Goal: Navigation & Orientation: Find specific page/section

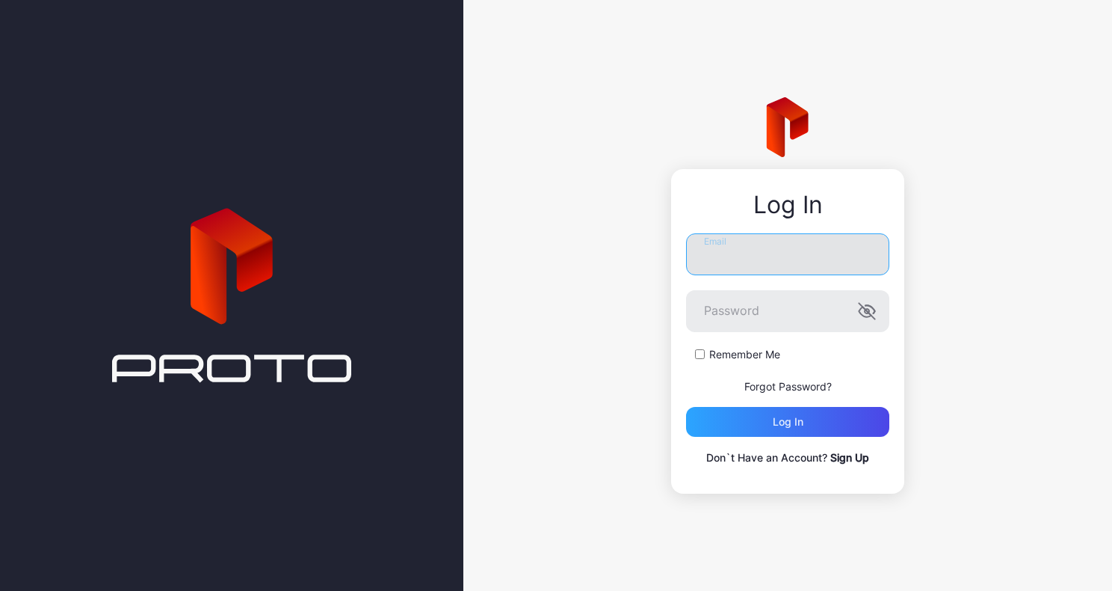
click at [789, 256] on input "Email" at bounding box center [787, 254] width 203 height 42
type input "**********"
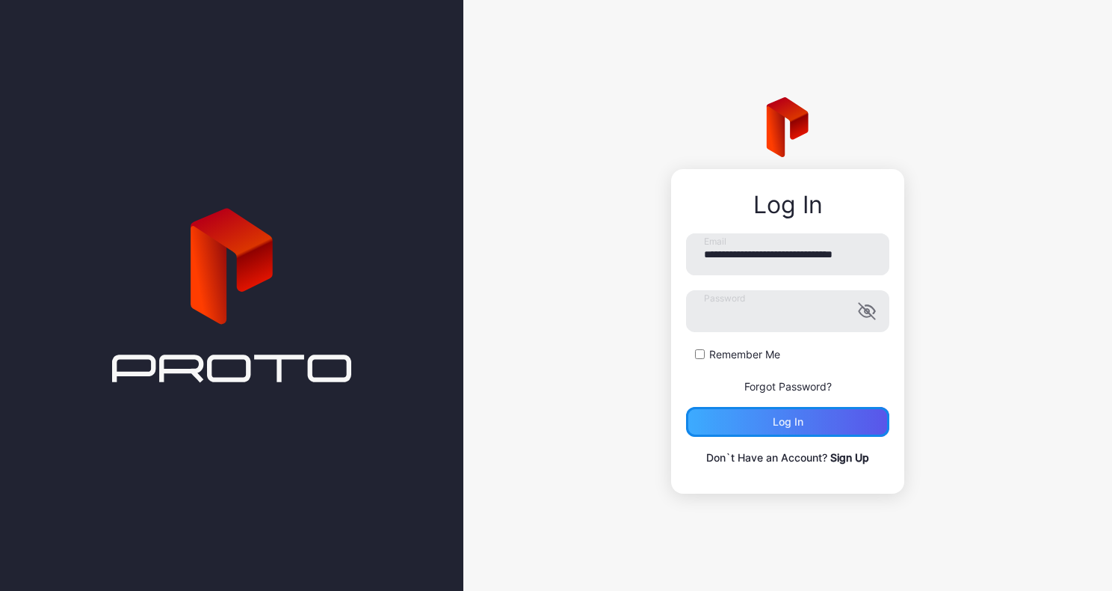
click at [781, 424] on div "Log in" at bounding box center [788, 422] width 31 height 12
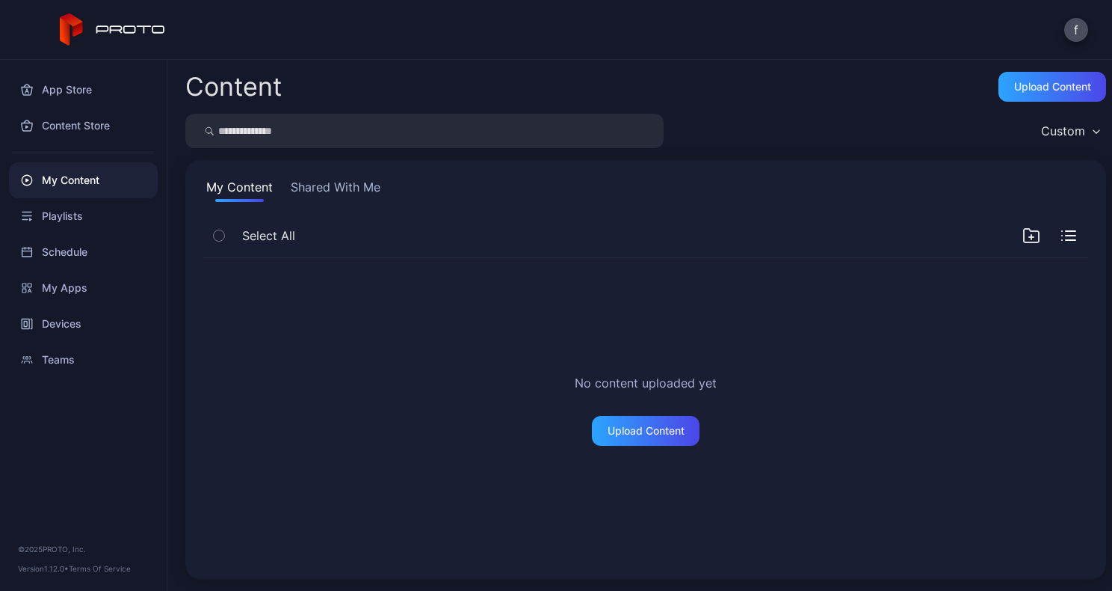
click at [342, 184] on button "Shared With Me" at bounding box center [336, 190] width 96 height 24
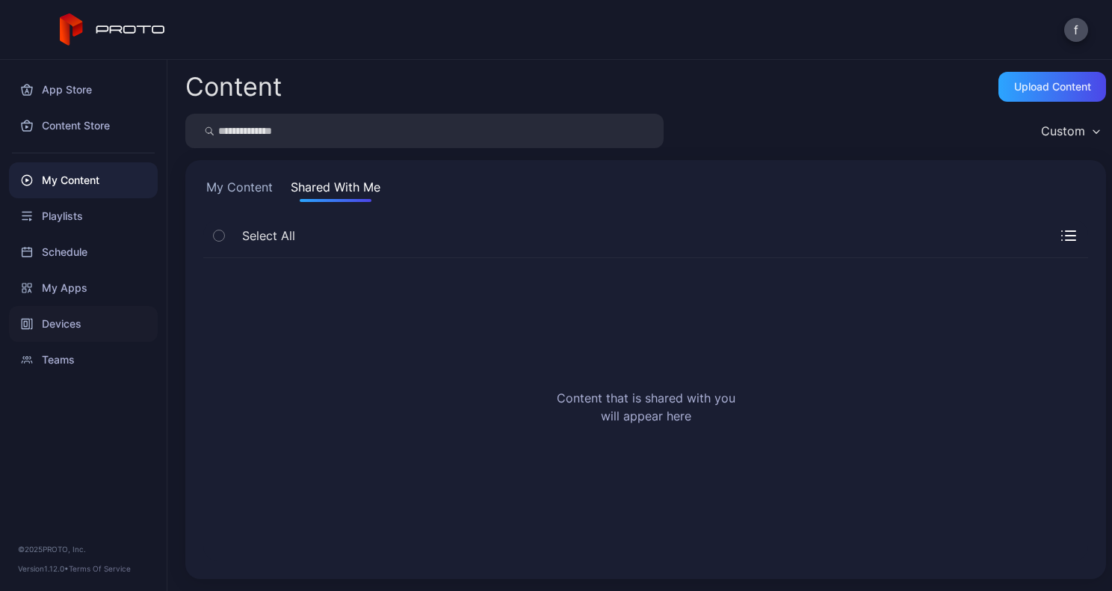
click at [72, 317] on div "Devices" at bounding box center [83, 324] width 149 height 36
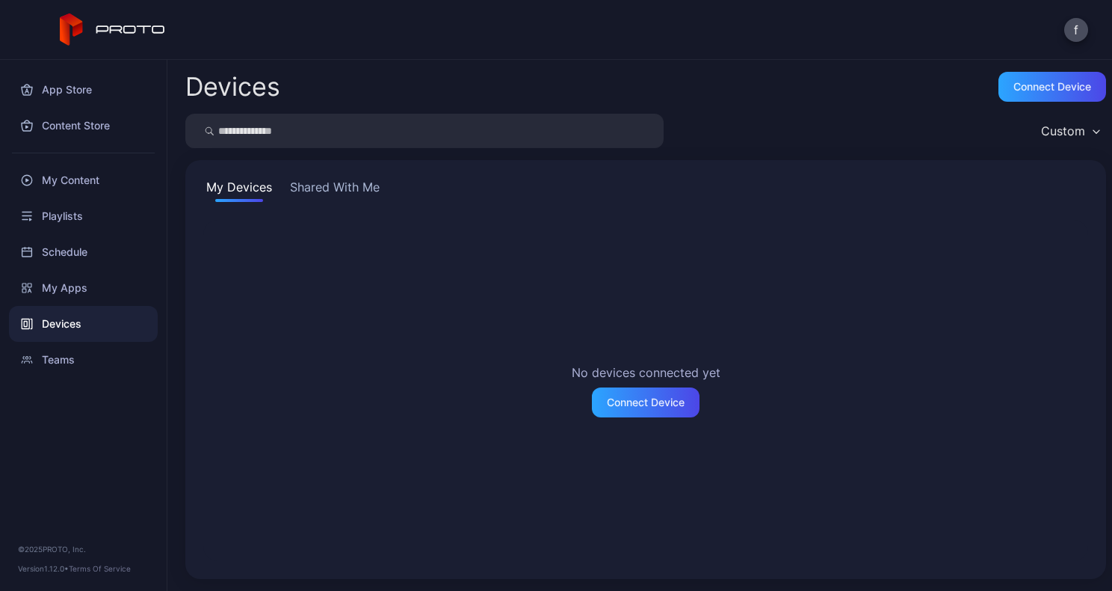
click at [335, 184] on button "Shared With Me" at bounding box center [335, 190] width 96 height 24
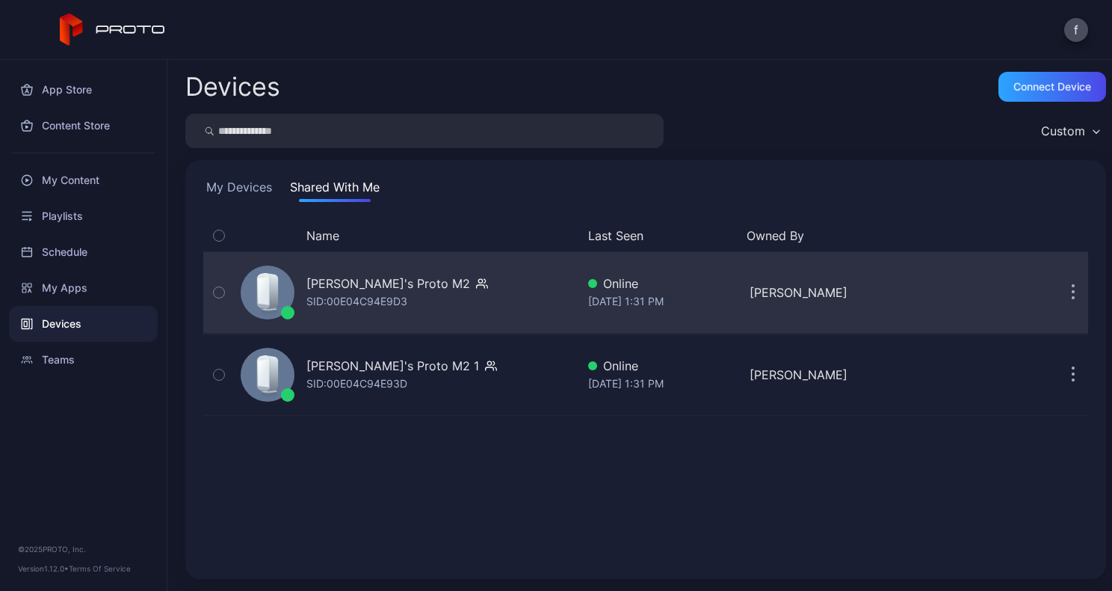
click at [417, 283] on div "[PERSON_NAME]'s Proto M2" at bounding box center [388, 283] width 164 height 18
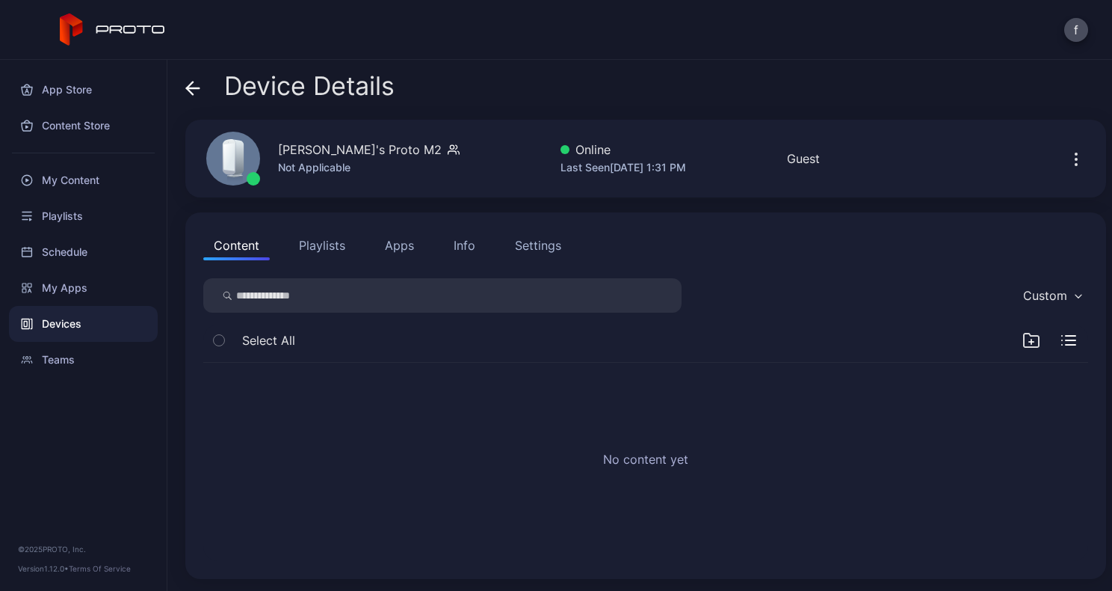
click at [463, 244] on div "Info" at bounding box center [465, 245] width 22 height 18
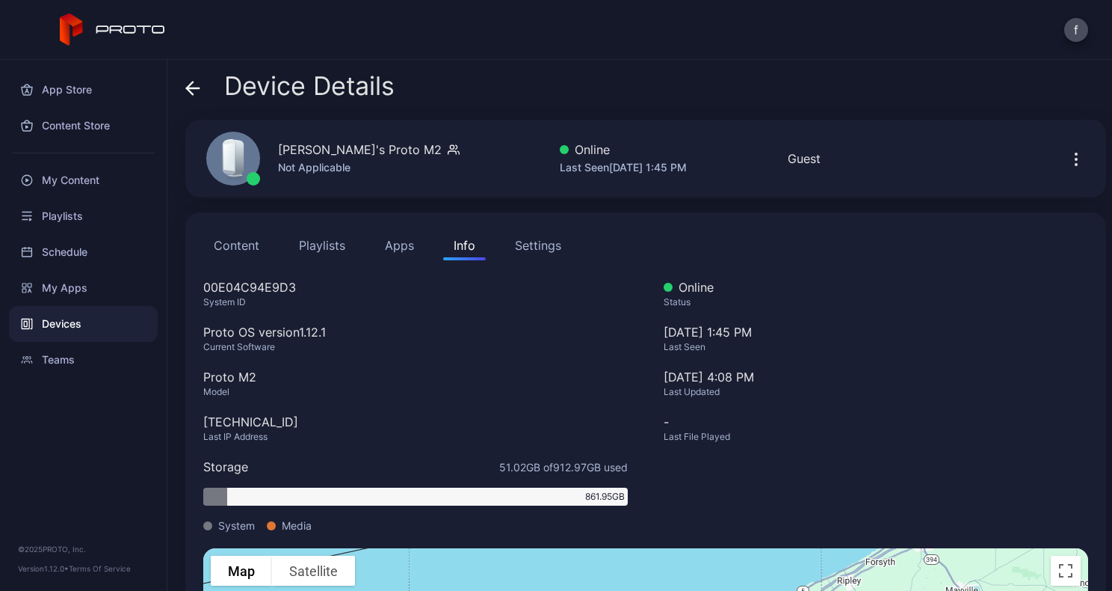
click at [530, 244] on div "Settings" at bounding box center [538, 245] width 46 height 18
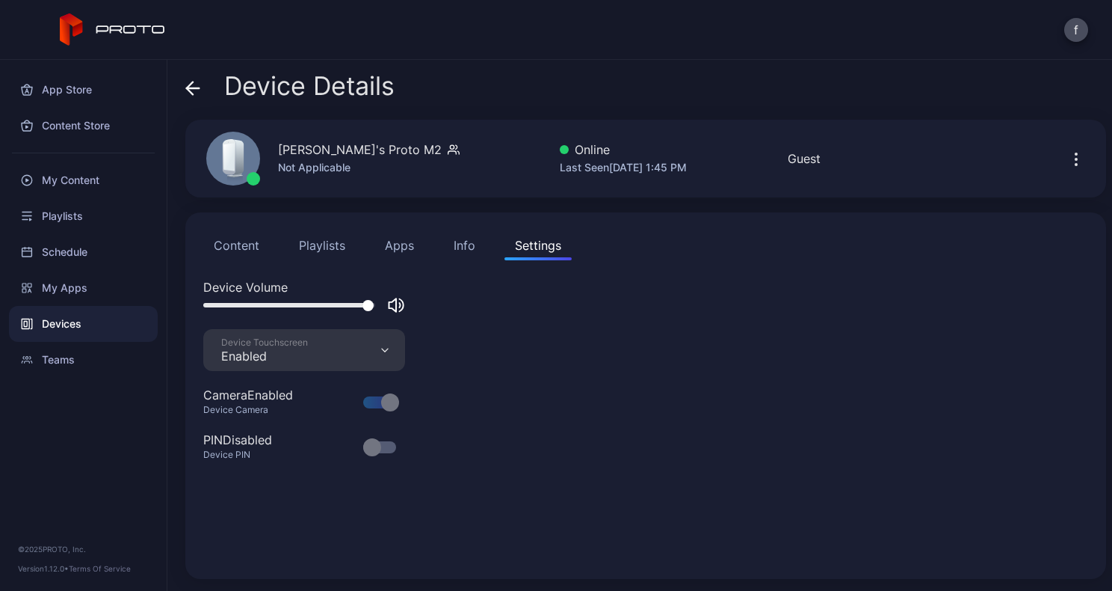
click at [462, 242] on div "Info" at bounding box center [465, 245] width 22 height 18
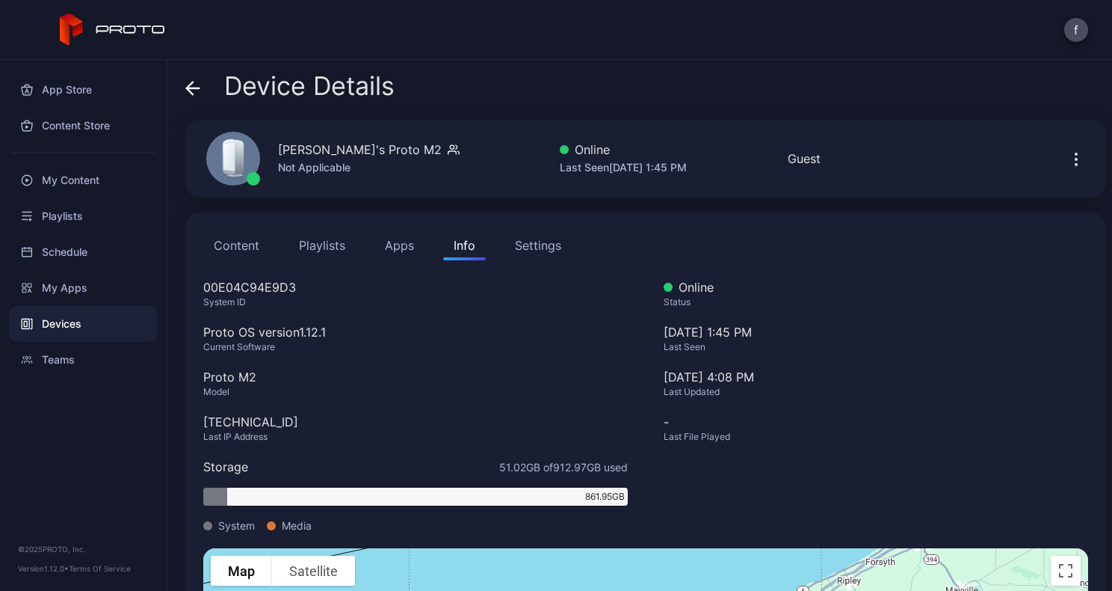
click at [1068, 161] on icon "button" at bounding box center [1077, 159] width 18 height 18
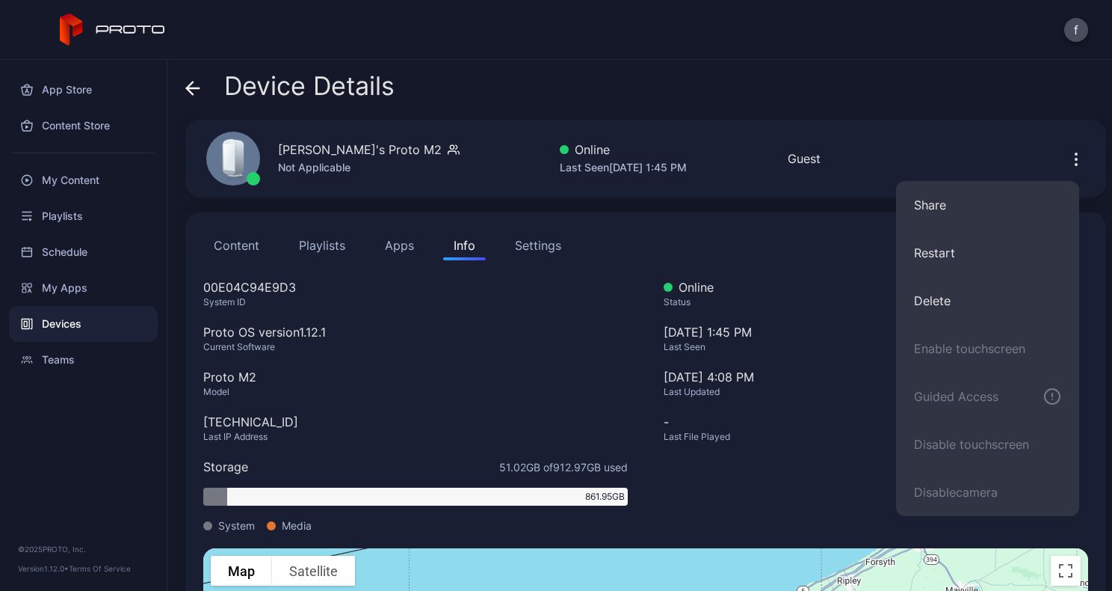
click at [1026, 113] on div "Device Details [PERSON_NAME] Fee's Proto M2 Not Applicable Online Last Seen [DA…" at bounding box center [639, 325] width 945 height 531
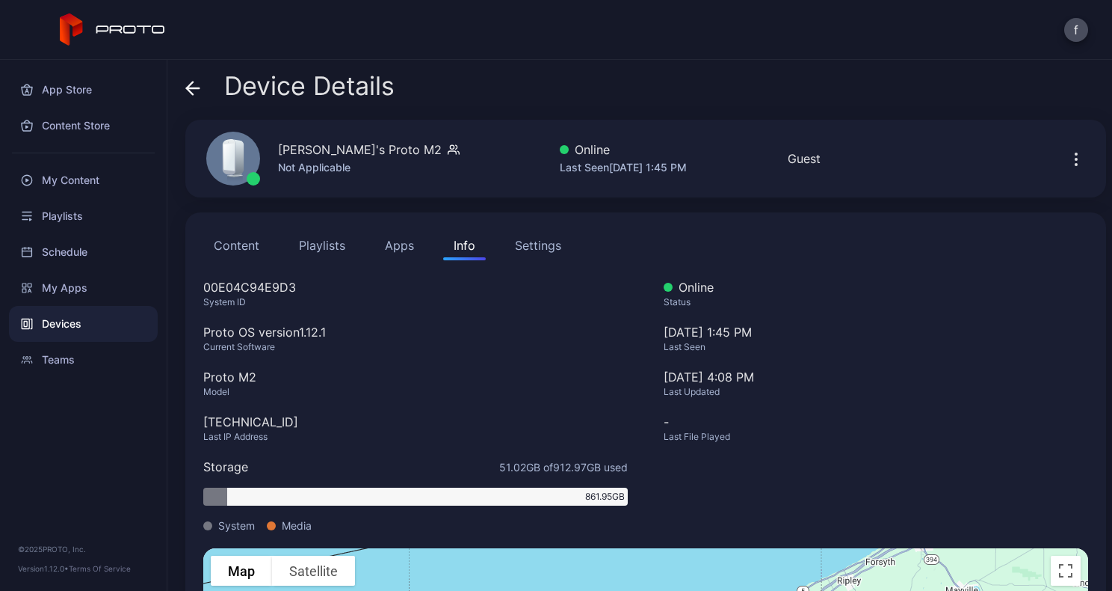
click at [198, 88] on icon at bounding box center [193, 88] width 13 height 0
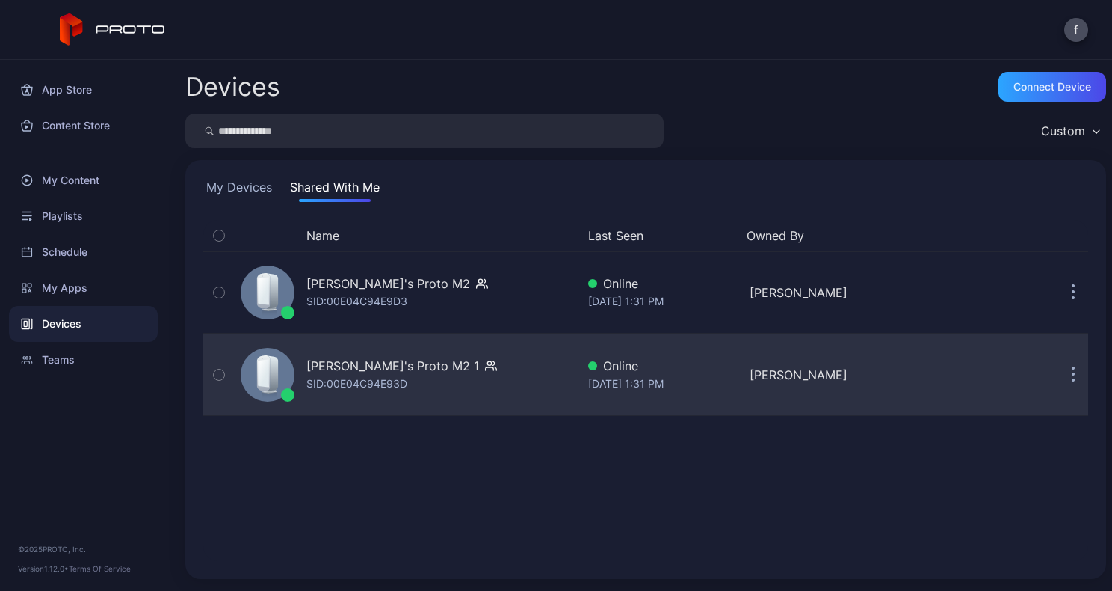
click at [355, 370] on div "[PERSON_NAME]'s Proto M2 1" at bounding box center [392, 366] width 173 height 18
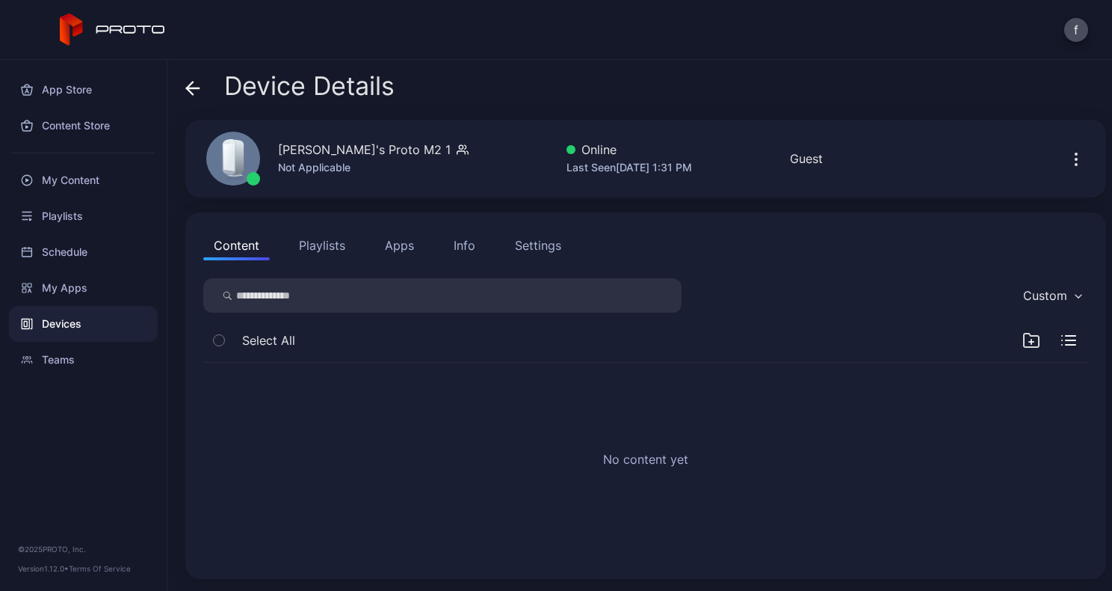
click at [318, 245] on button "Playlists" at bounding box center [322, 245] width 67 height 30
click at [398, 244] on button "Apps" at bounding box center [400, 245] width 50 height 30
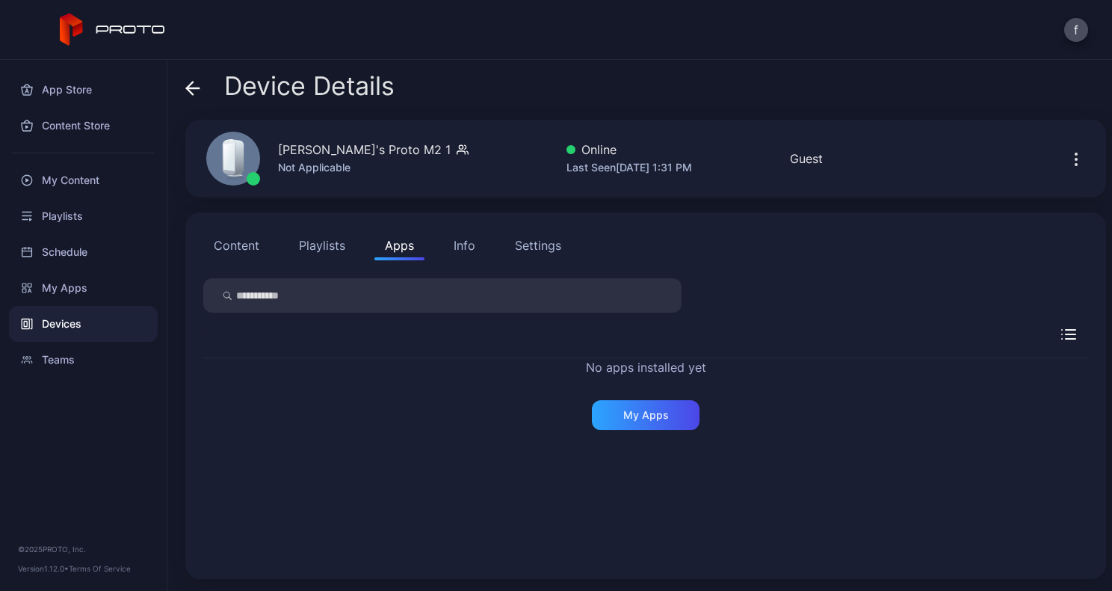
click at [464, 241] on div "Info" at bounding box center [465, 245] width 22 height 18
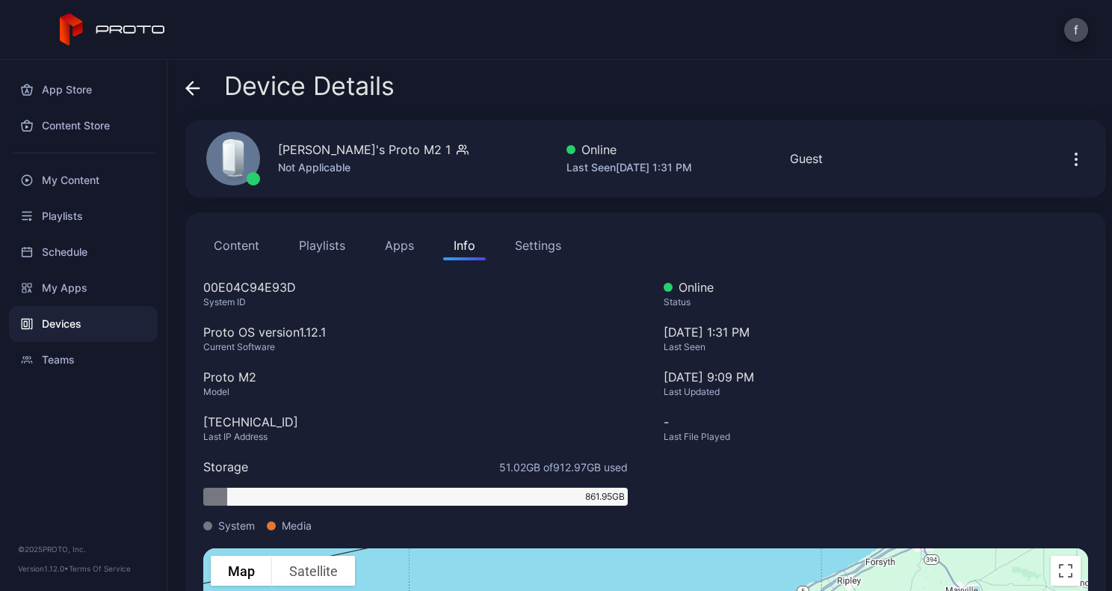
click at [542, 239] on div "Settings" at bounding box center [538, 245] width 46 height 18
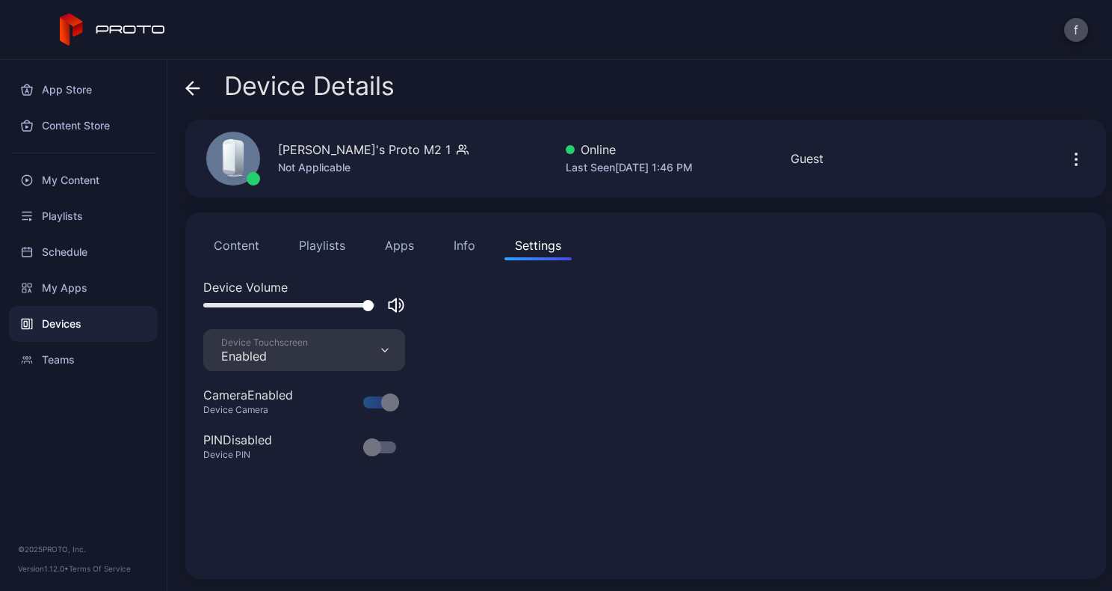
click at [454, 244] on div "Info" at bounding box center [465, 245] width 22 height 18
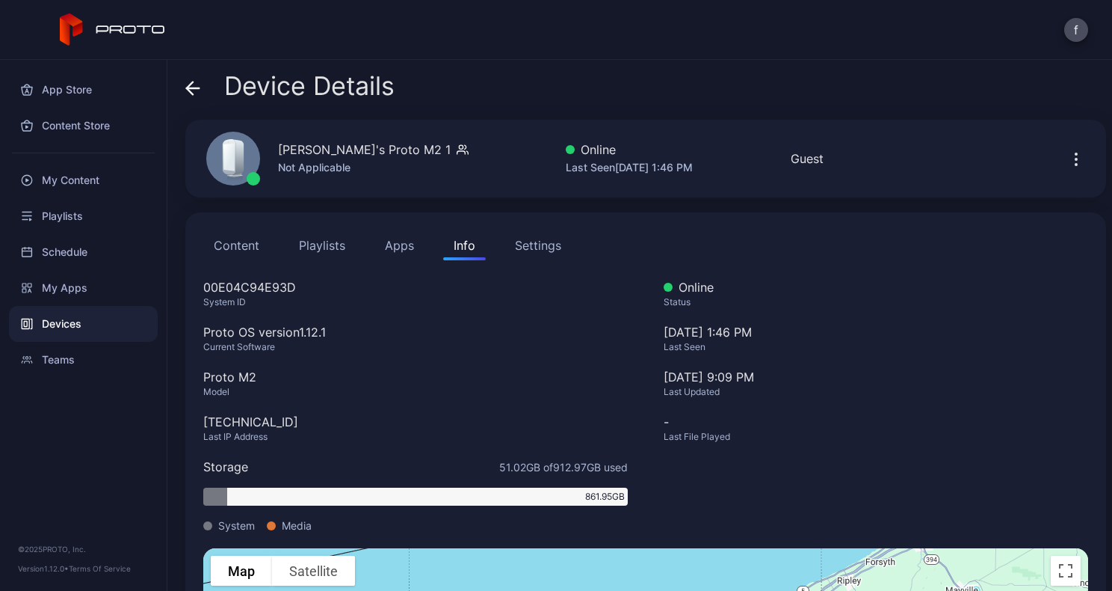
click at [1076, 158] on icon "button" at bounding box center [1076, 158] width 1 height 1
click at [960, 136] on div "[PERSON_NAME] Fee's Proto M2 1 Not Applicable Online Last Seen [DATE] 1:46 PM G…" at bounding box center [645, 159] width 921 height 78
click at [47, 179] on div "My Content" at bounding box center [83, 180] width 149 height 36
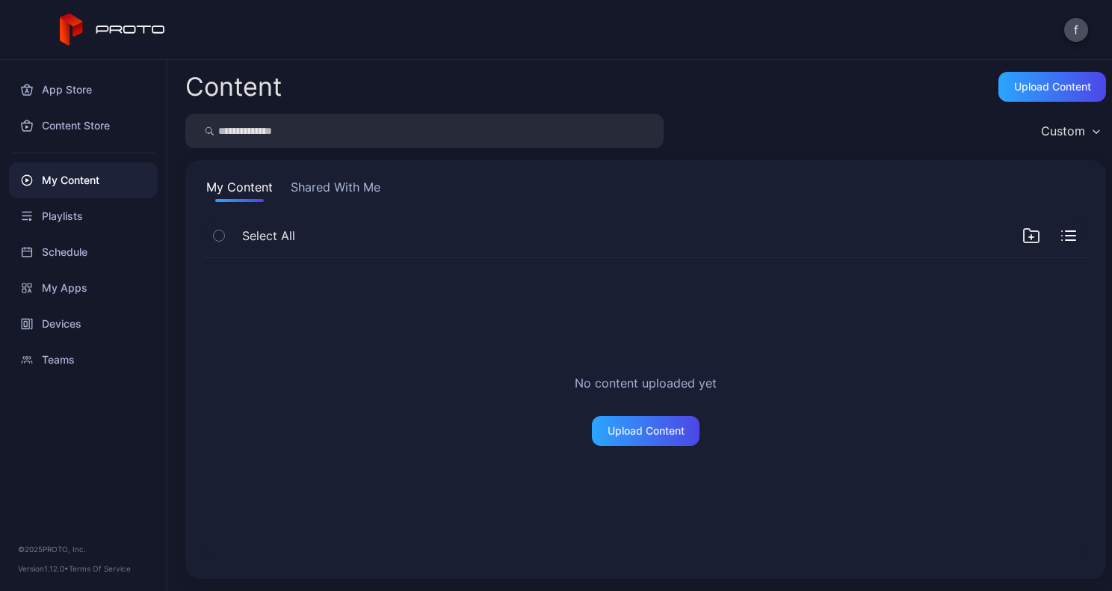
click at [336, 182] on button "Shared With Me" at bounding box center [336, 190] width 96 height 24
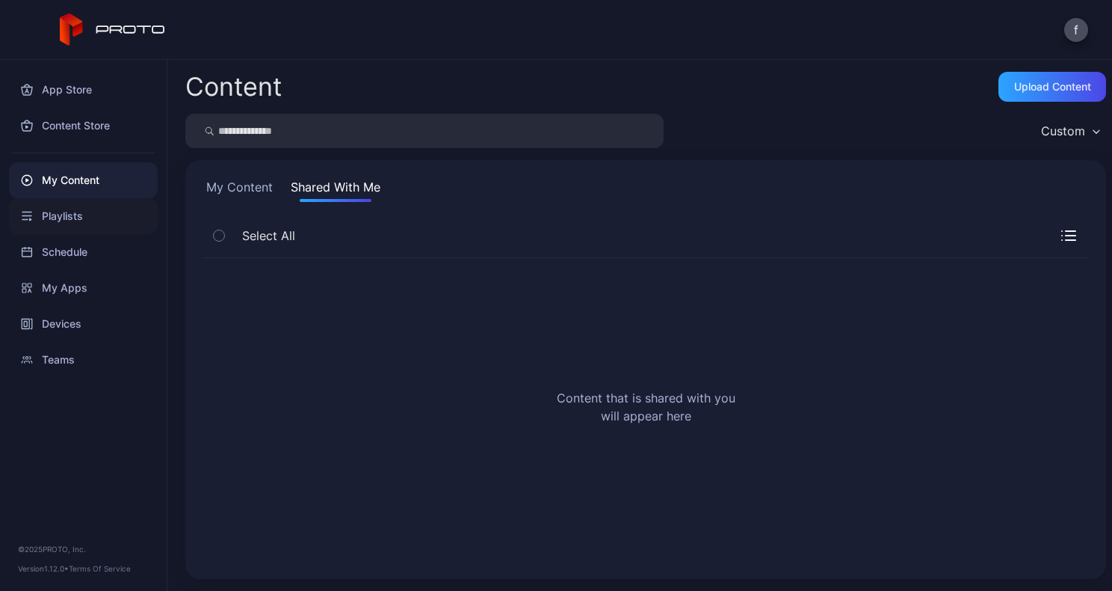
click at [66, 214] on div "Playlists" at bounding box center [83, 216] width 149 height 36
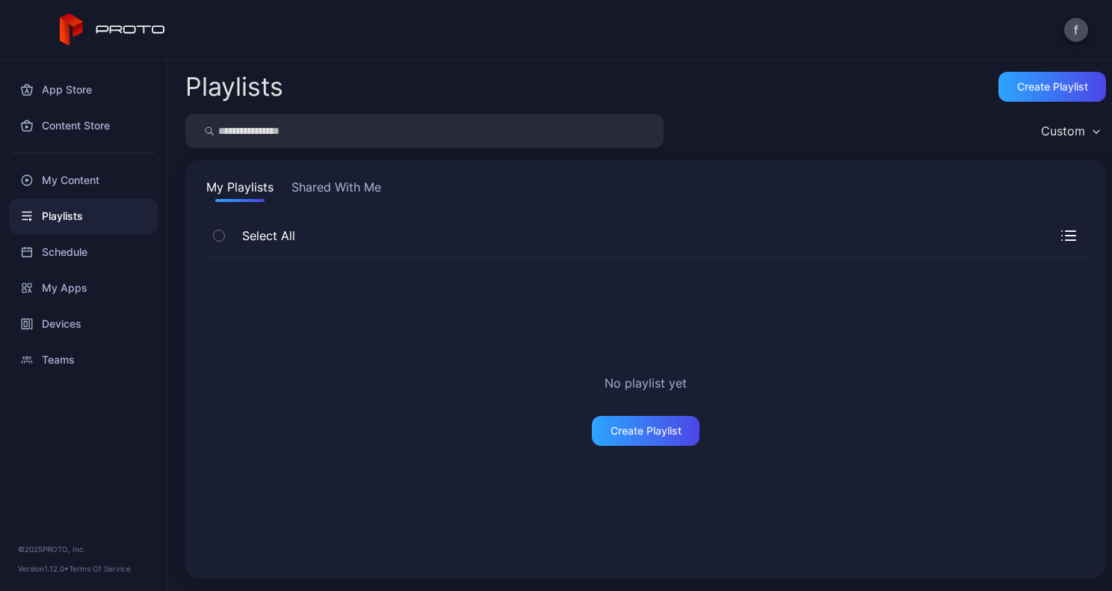
click at [321, 183] on button "Shared With Me" at bounding box center [337, 190] width 96 height 24
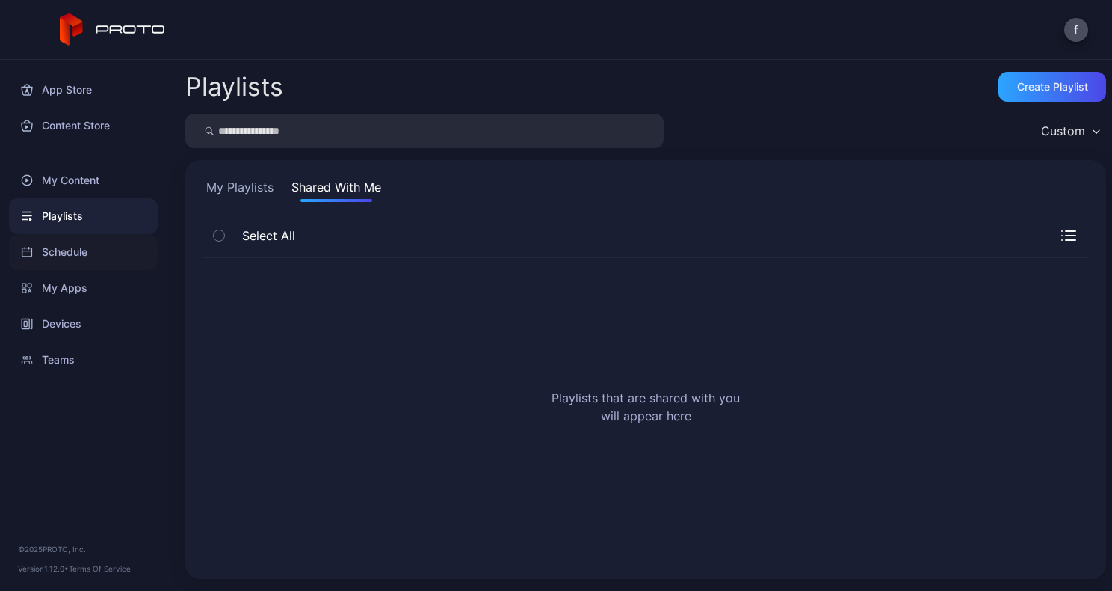
click at [74, 250] on div "Schedule" at bounding box center [83, 252] width 149 height 36
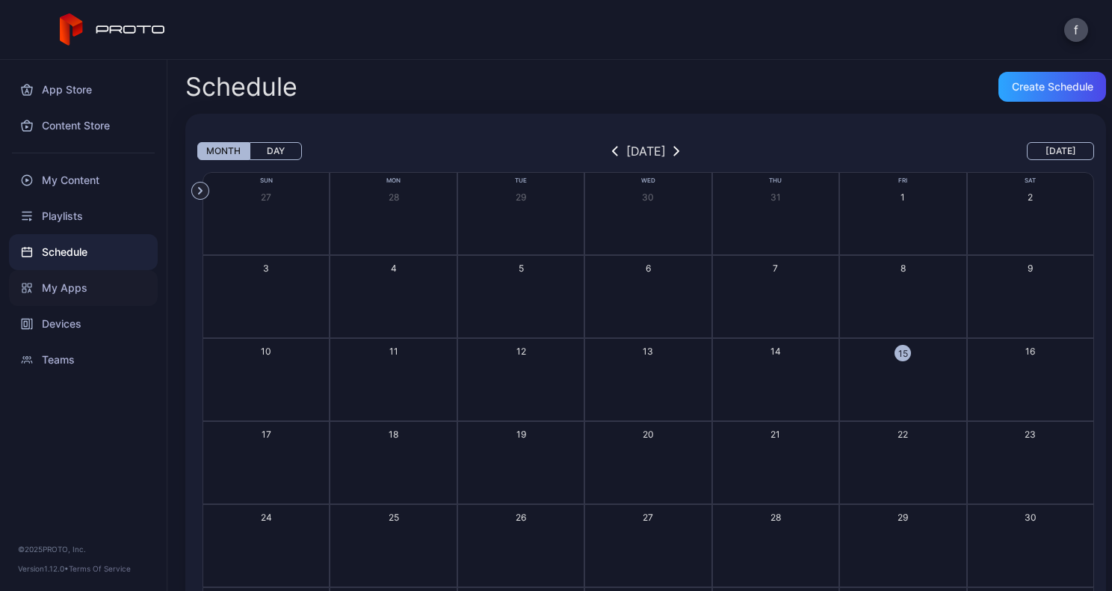
click at [65, 290] on div "My Apps" at bounding box center [83, 288] width 149 height 36
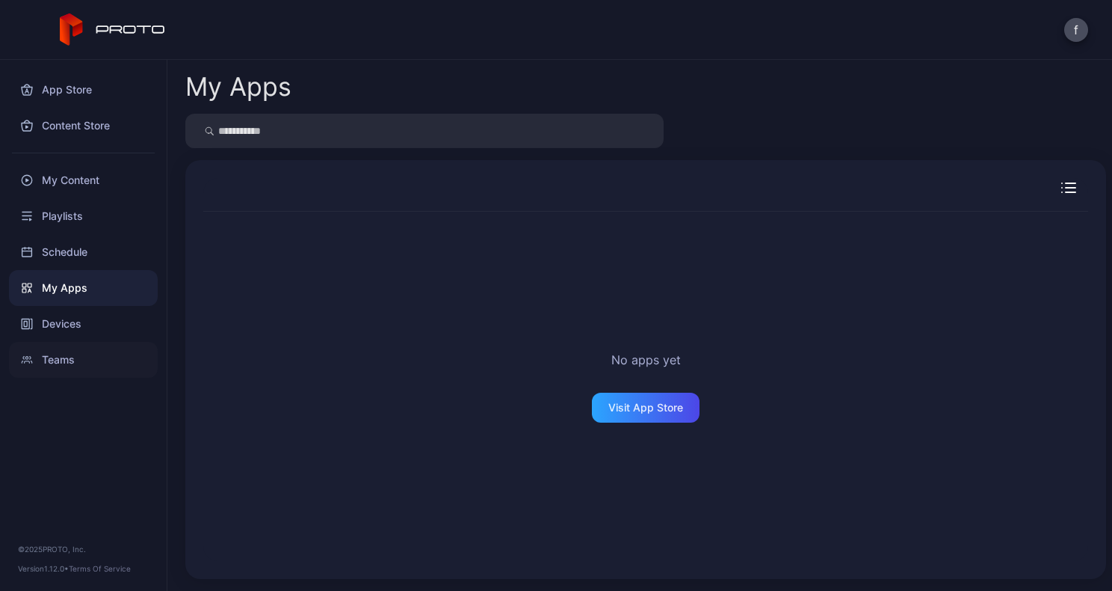
click at [75, 363] on div "Teams" at bounding box center [83, 360] width 149 height 36
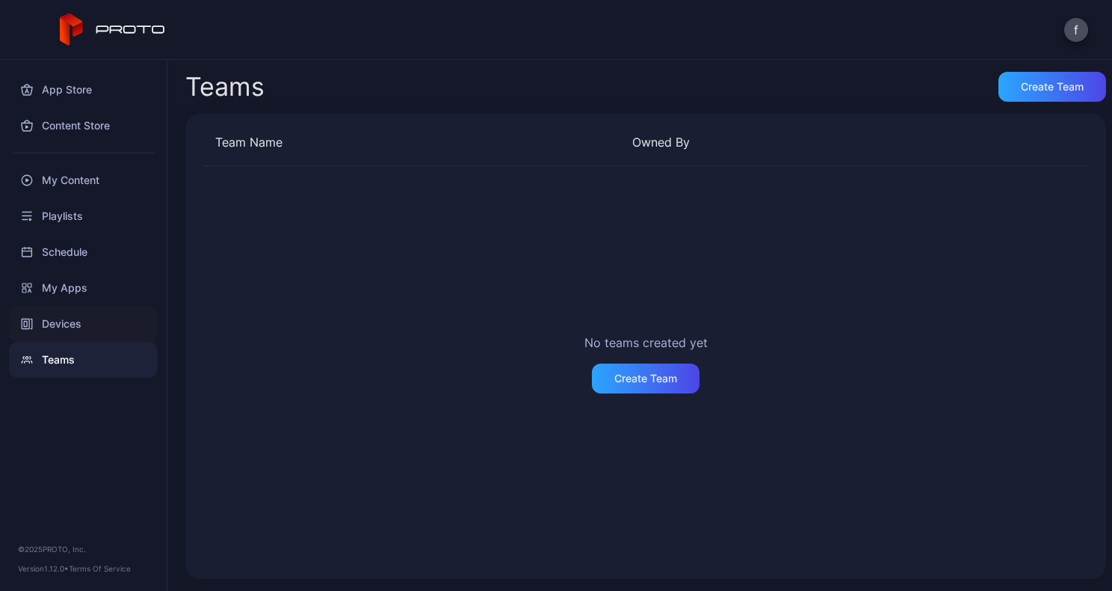
click at [68, 322] on div "Devices" at bounding box center [83, 324] width 149 height 36
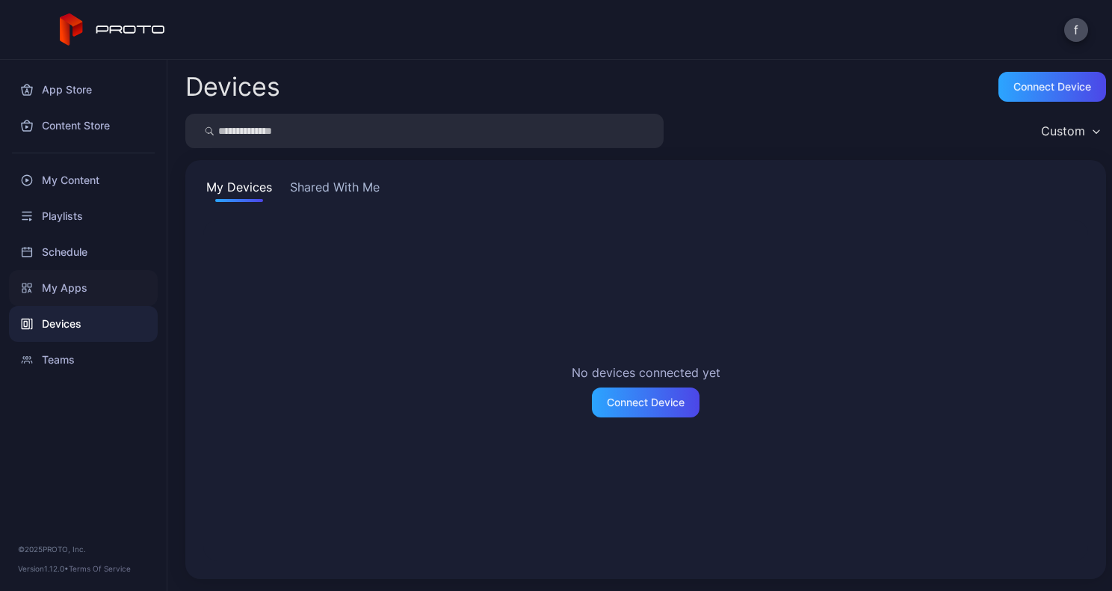
click at [61, 284] on div "My Apps" at bounding box center [83, 288] width 149 height 36
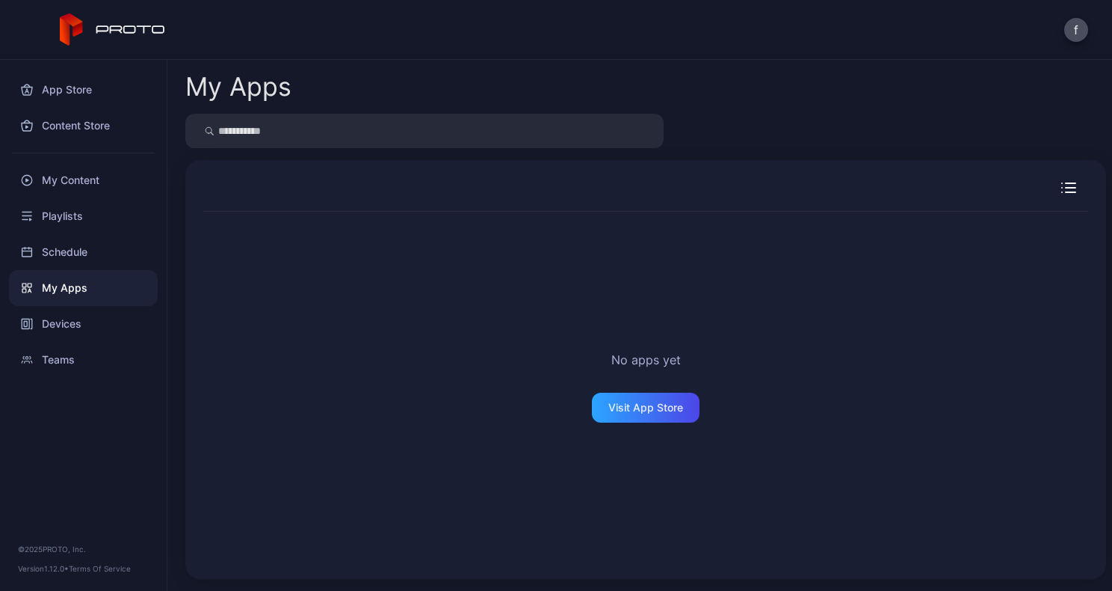
click at [1062, 187] on icon "button" at bounding box center [1069, 187] width 15 height 10
click at [1062, 187] on icon "button" at bounding box center [1069, 188] width 15 height 15
click at [77, 179] on div "My Content" at bounding box center [83, 180] width 149 height 36
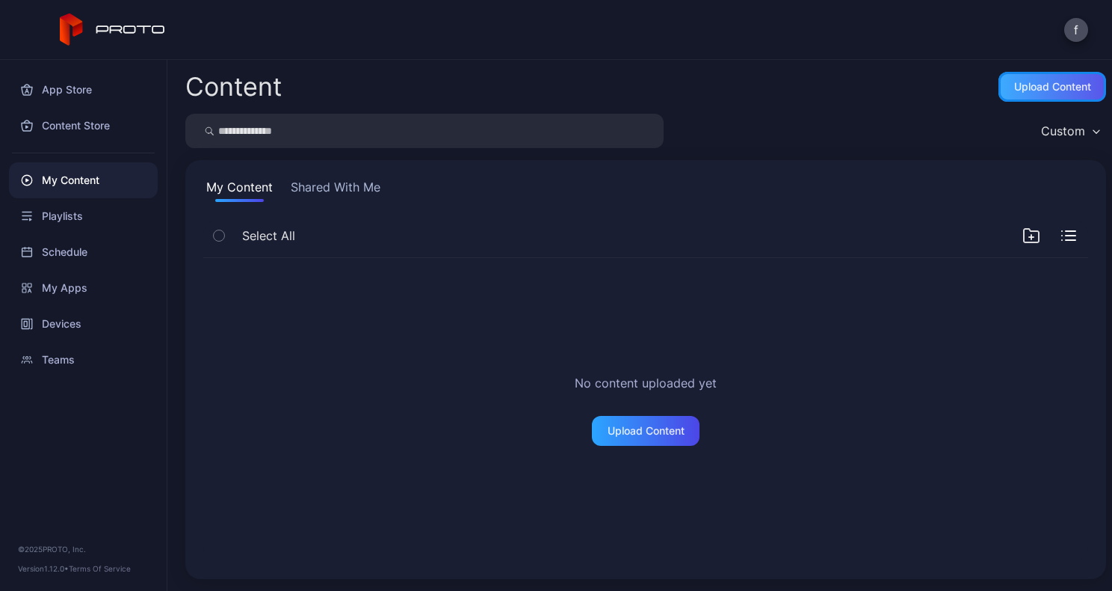
click at [1034, 79] on div "Upload Content" at bounding box center [1053, 87] width 108 height 30
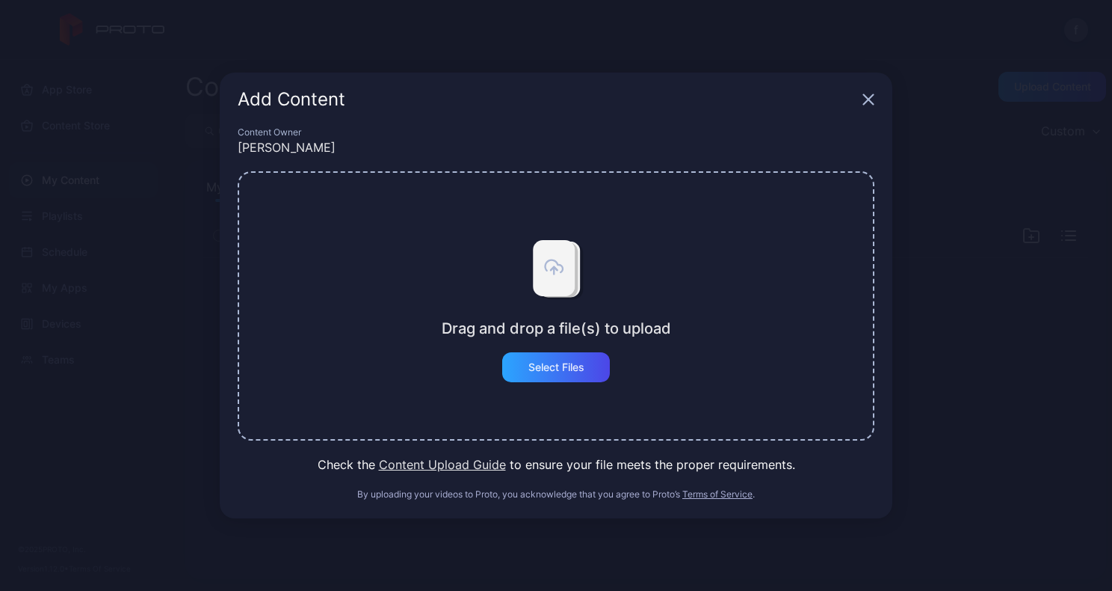
drag, startPoint x: 445, startPoint y: 462, endPoint x: 413, endPoint y: 546, distance: 90.1
click at [413, 546] on div "Add Content Content Owner [PERSON_NAME] Drag and drop a file(s) to upload Selec…" at bounding box center [556, 295] width 1112 height 591
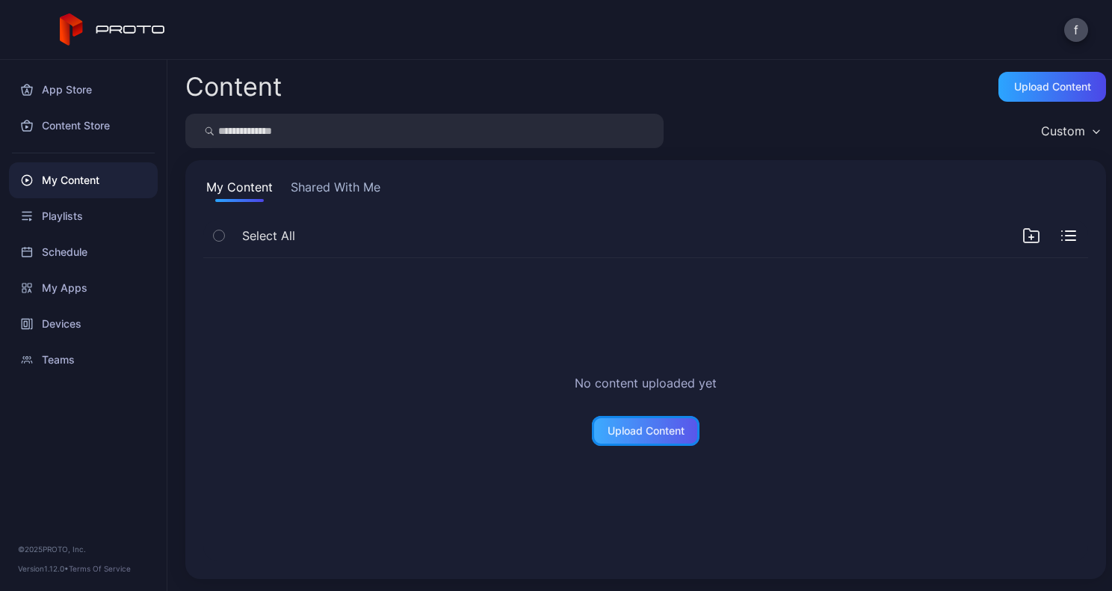
click at [641, 428] on div "Upload Content" at bounding box center [646, 431] width 77 height 12
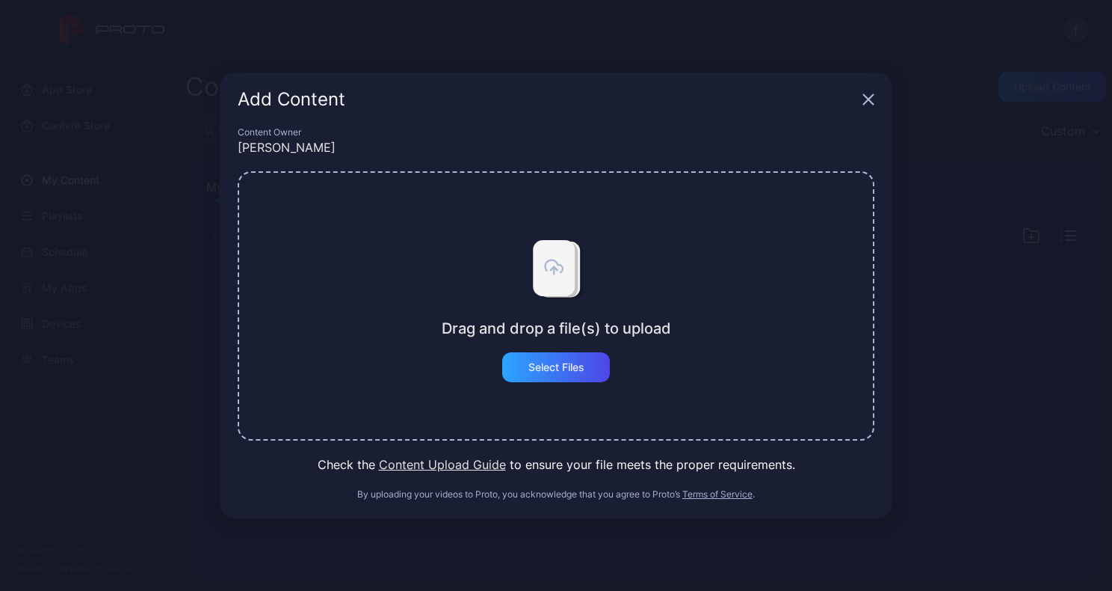
click at [463, 467] on button "Content Upload Guide" at bounding box center [442, 464] width 127 height 18
click at [869, 95] on icon "button" at bounding box center [869, 99] width 12 height 12
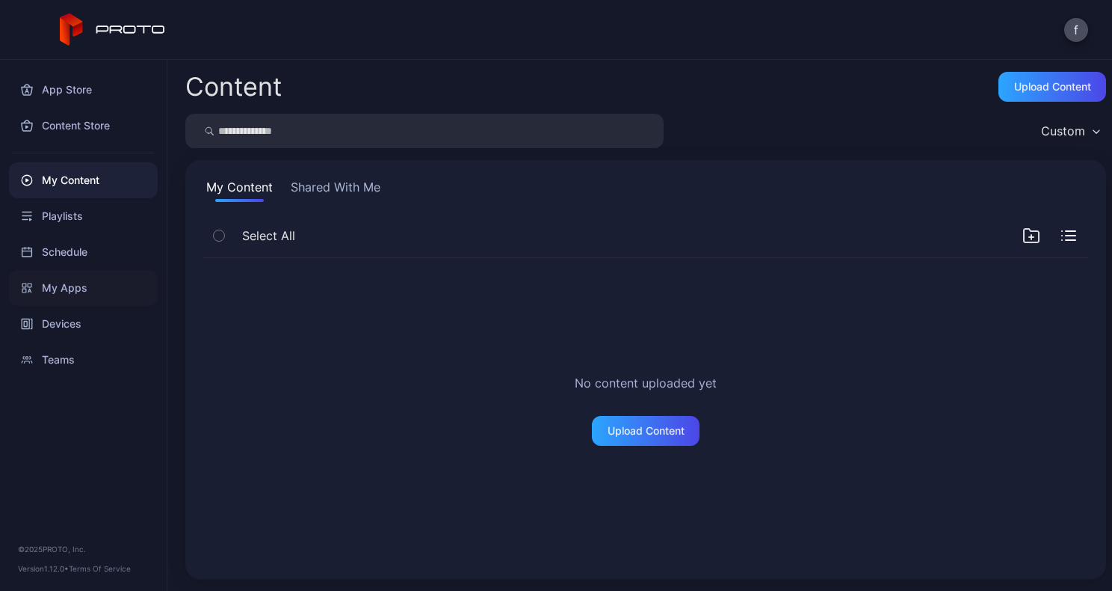
click at [74, 283] on div "My Apps" at bounding box center [83, 288] width 149 height 36
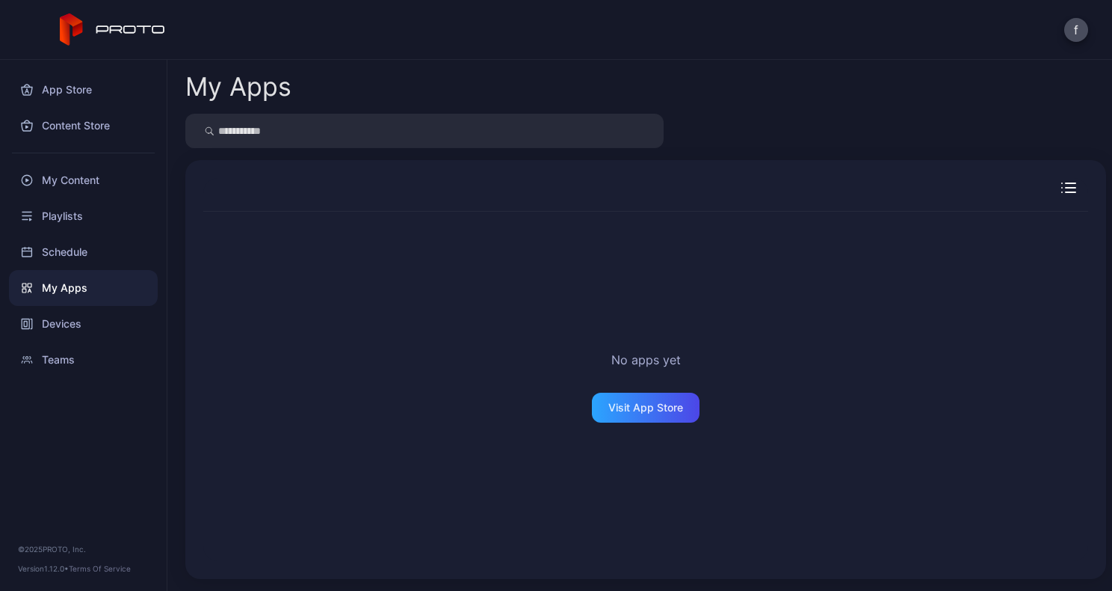
click at [1066, 188] on icon "button" at bounding box center [1071, 188] width 10 height 0
click at [1014, 247] on div "No apps yet Visit App Store" at bounding box center [645, 386] width 885 height 348
click at [635, 408] on div "Visit App Store" at bounding box center [646, 407] width 75 height 12
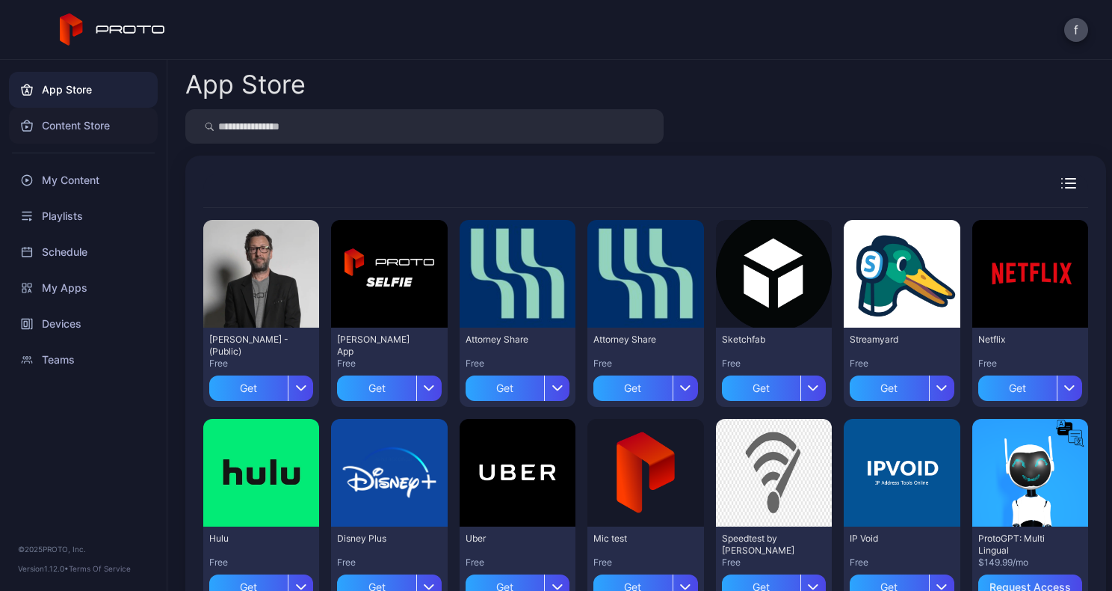
click at [70, 126] on div "Content Store" at bounding box center [83, 126] width 149 height 36
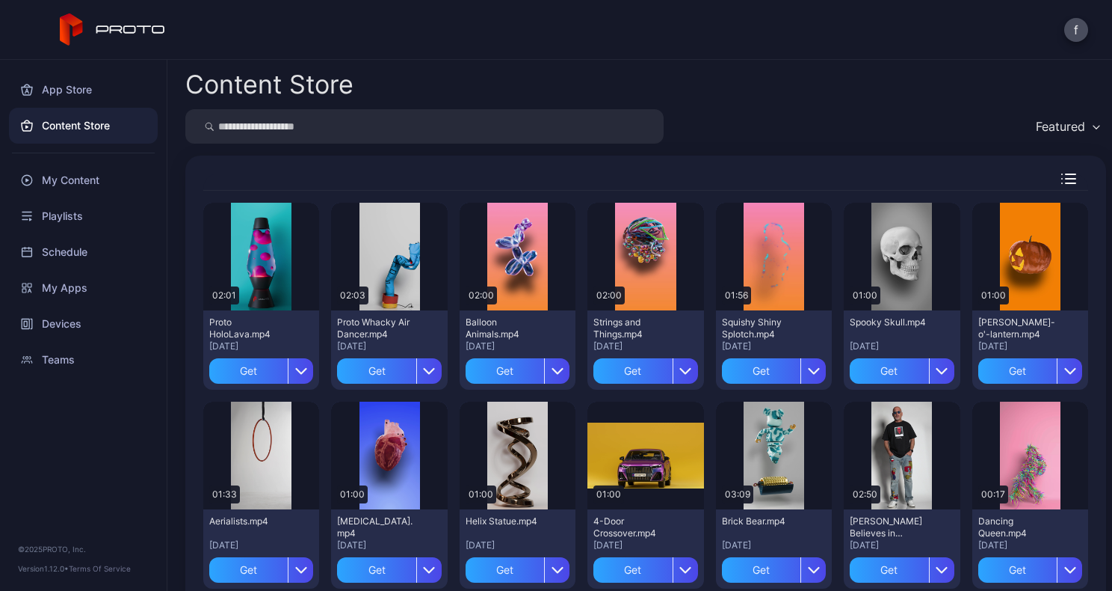
click at [1078, 124] on div "Featured" at bounding box center [1068, 126] width 78 height 22
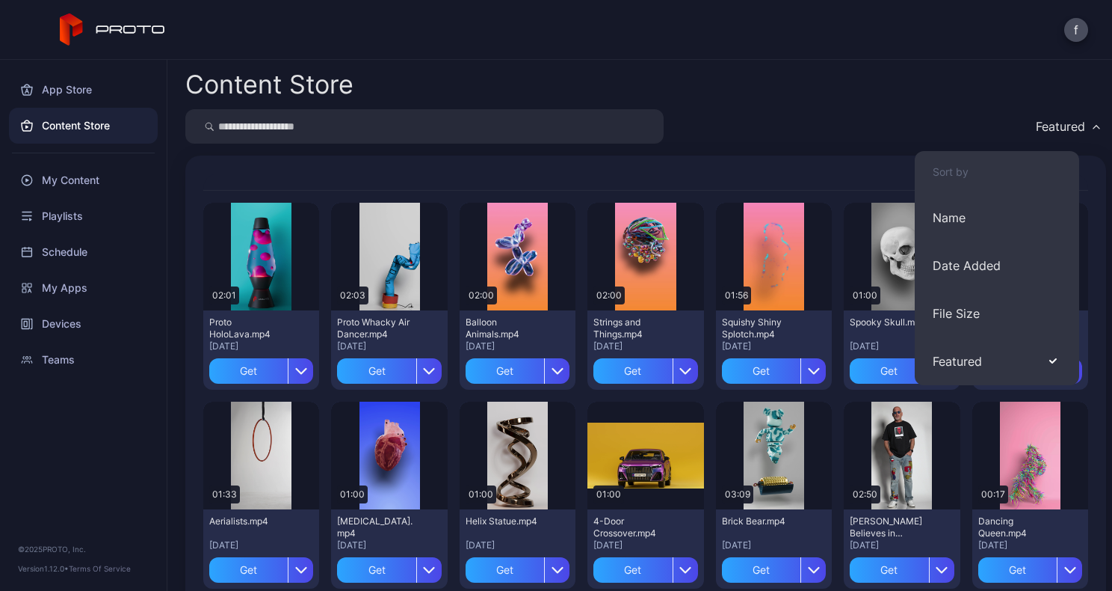
click at [1029, 92] on div "Content Store" at bounding box center [645, 84] width 921 height 25
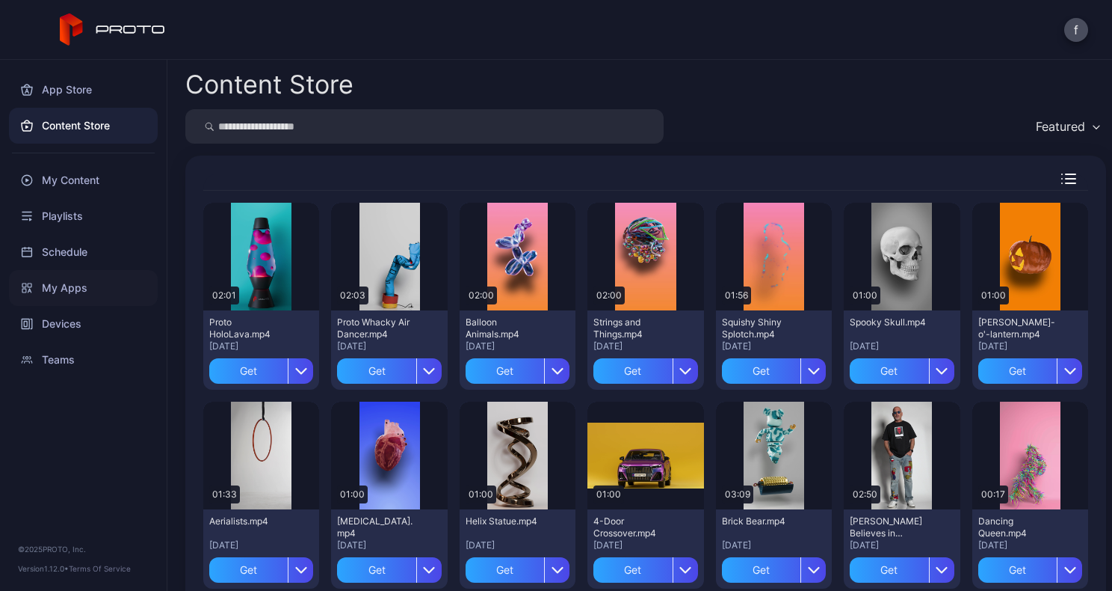
click at [66, 287] on div "My Apps" at bounding box center [83, 288] width 149 height 36
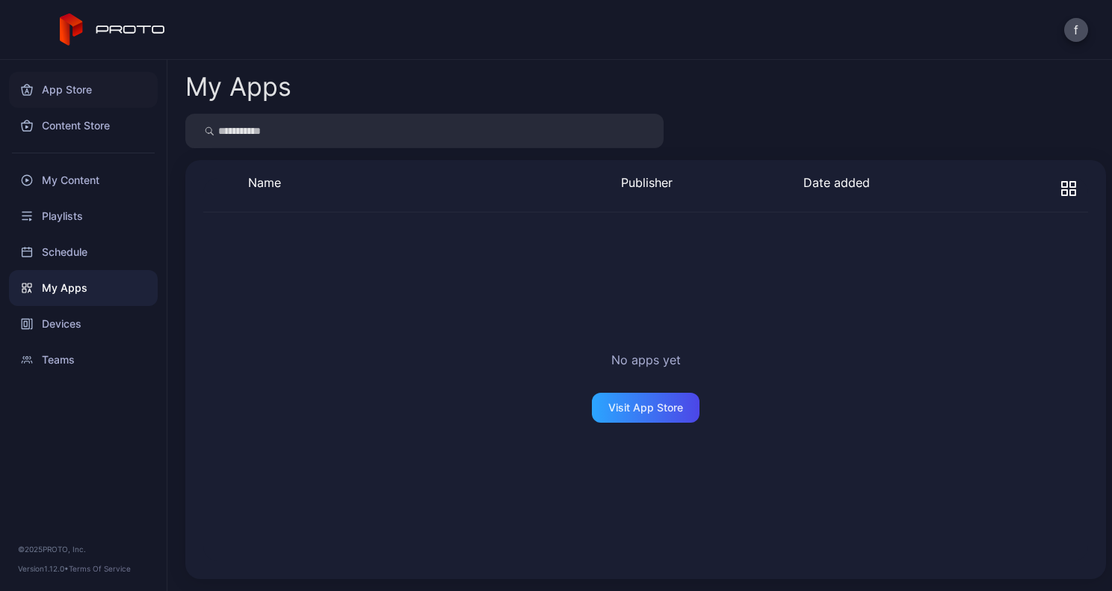
click at [59, 91] on div "App Store" at bounding box center [83, 90] width 149 height 36
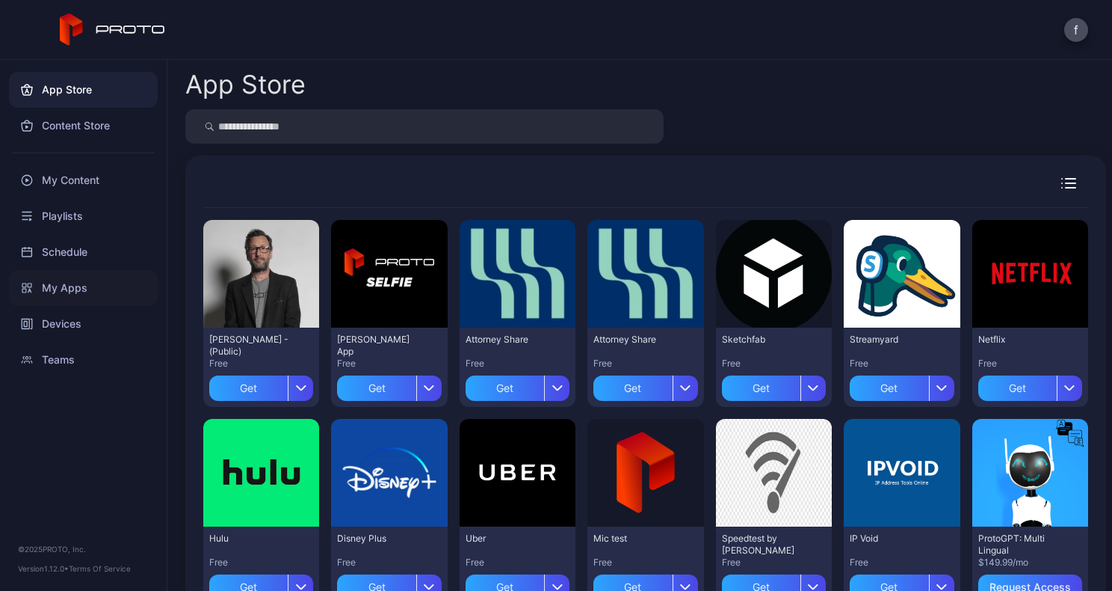
click at [68, 284] on div "My Apps" at bounding box center [83, 288] width 149 height 36
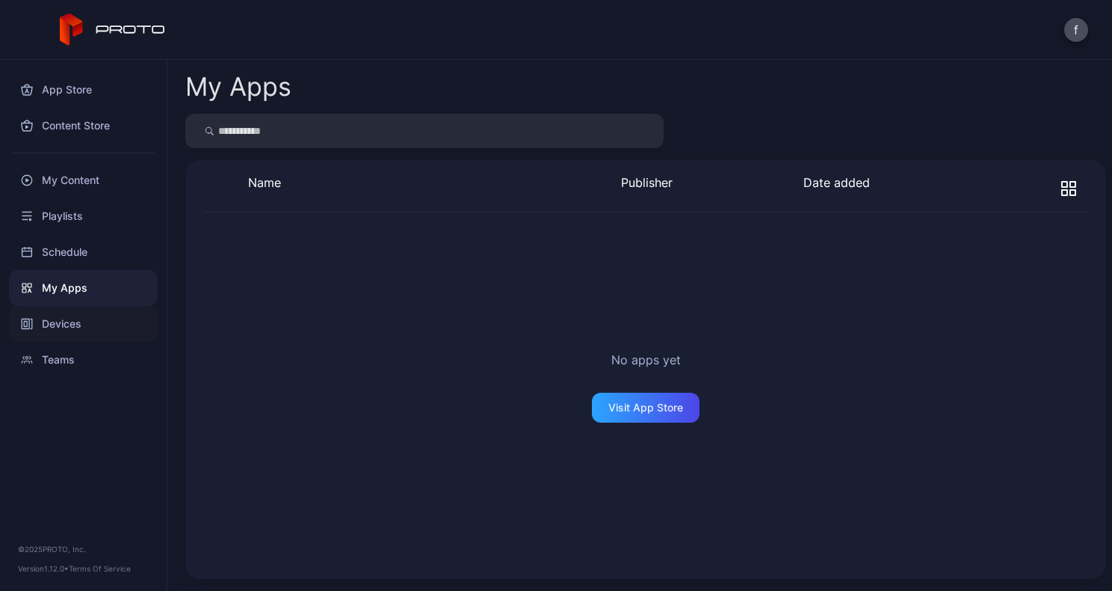
click at [67, 322] on div "Devices" at bounding box center [83, 324] width 149 height 36
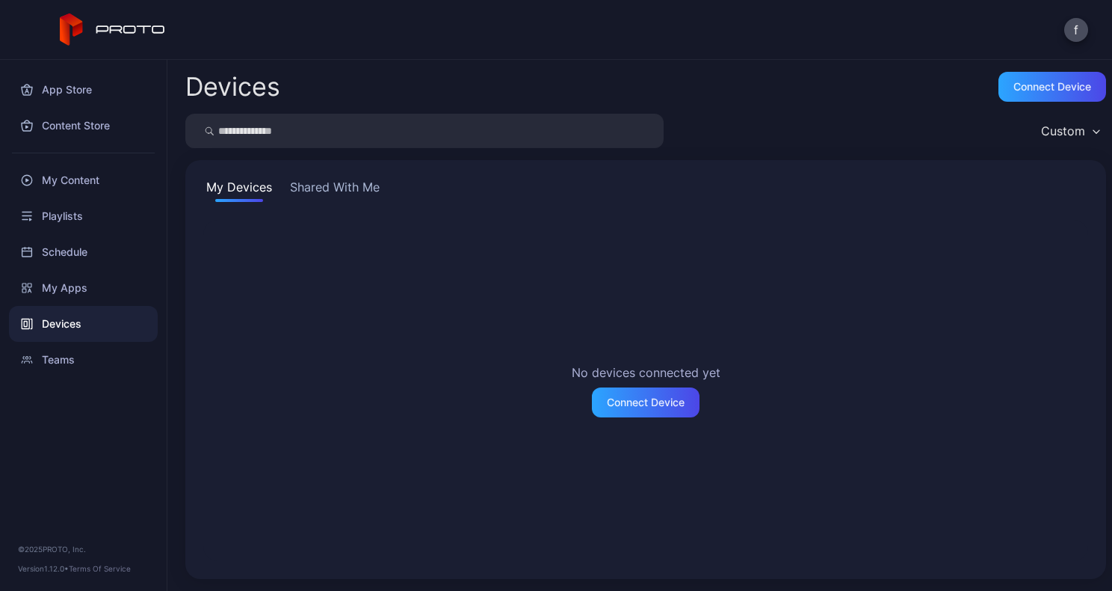
click at [345, 181] on button "Shared With Me" at bounding box center [335, 190] width 96 height 24
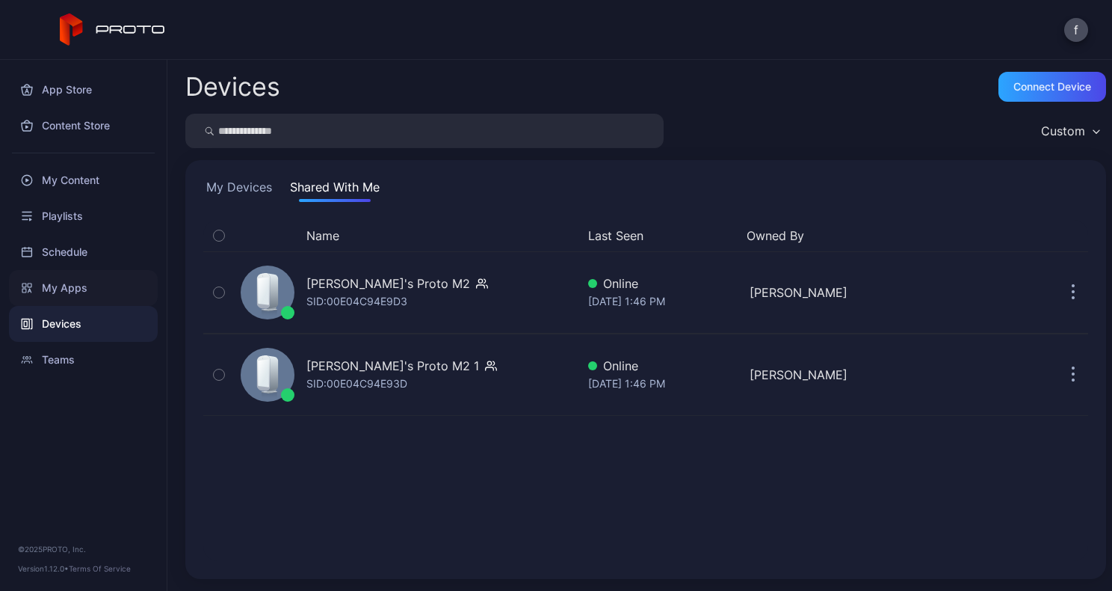
click at [66, 284] on div "My Apps" at bounding box center [83, 288] width 149 height 36
